Goal: Transaction & Acquisition: Purchase product/service

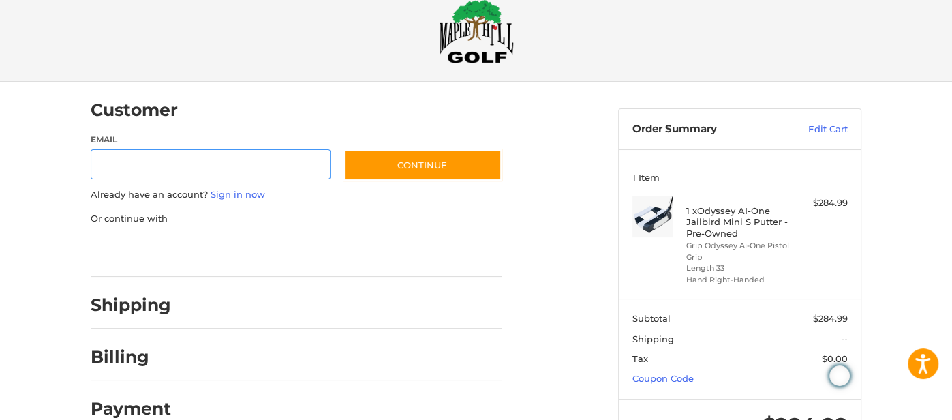
scroll to position [28, 0]
click at [708, 373] on section "Subtotal $284.99 Shipping -- Tax $0.00 Coupon Code" at bounding box center [740, 348] width 242 height 100
click at [684, 375] on link "Coupon Code" at bounding box center [662, 377] width 61 height 11
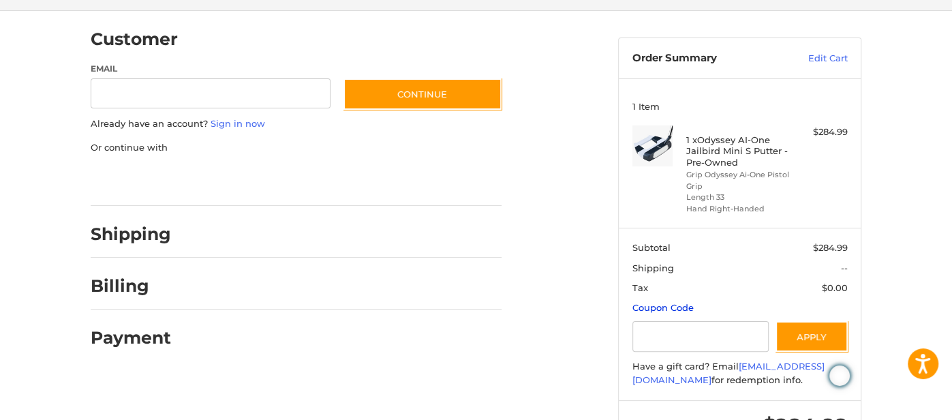
scroll to position [109, 0]
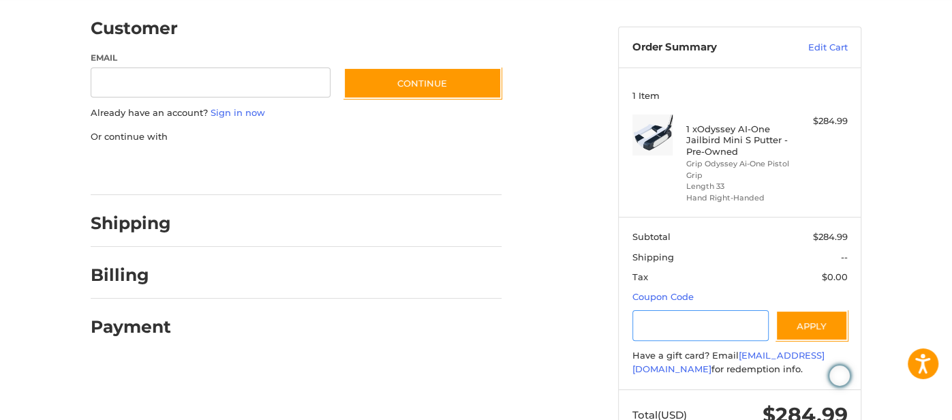
click at [669, 337] on input "Gift Certificate or Coupon Code" at bounding box center [700, 325] width 137 height 31
type input "*********"
click at [823, 333] on button "Apply" at bounding box center [812, 325] width 72 height 31
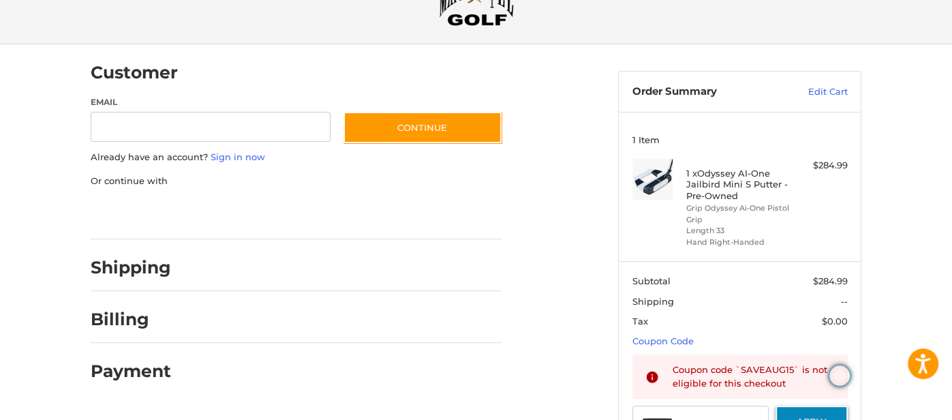
scroll to position [0, 0]
